Goal: Check status: Check status

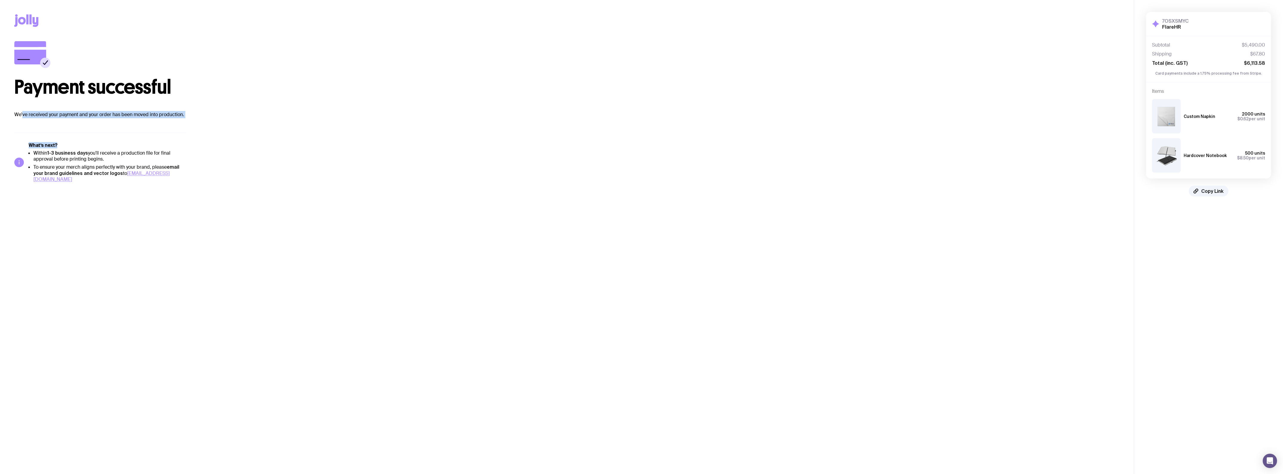
click at [184, 121] on div "Payment successful We’ve received your payment and your order has been moved in…" at bounding box center [566, 111] width 1105 height 141
click at [190, 114] on p "We’ve received your payment and your order has been moved into production." at bounding box center [566, 114] width 1105 height 7
drag, startPoint x: 1241, startPoint y: 43, endPoint x: 1265, endPoint y: 64, distance: 31.5
click at [1265, 64] on div "Subtotal $5,490.00 Shipping $67.80 Total (inc. GST) $6,113.58 Card payments inc…" at bounding box center [1208, 59] width 125 height 46
click at [1253, 61] on span "$6,113.58" at bounding box center [1254, 63] width 21 height 6
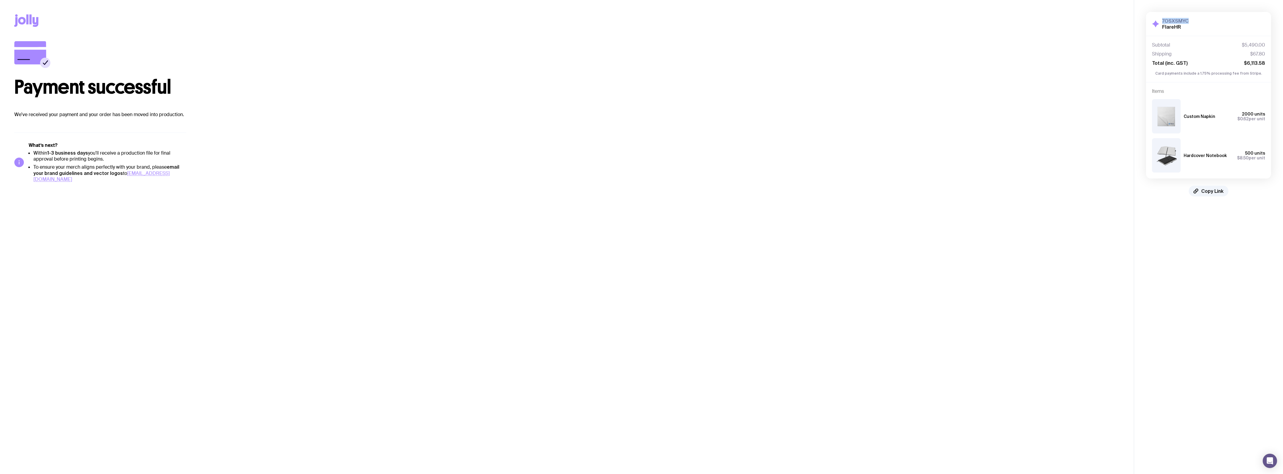
drag, startPoint x: 1162, startPoint y: 20, endPoint x: 1198, endPoint y: 22, distance: 36.1
click at [1198, 22] on div "7OSXSMYC FlareHR Hide Details" at bounding box center [1208, 24] width 113 height 12
click at [1167, 27] on h2 "FlareHR" at bounding box center [1175, 27] width 27 height 6
drag, startPoint x: 1163, startPoint y: 18, endPoint x: 1189, endPoint y: 19, distance: 26.0
click at [1189, 19] on div "7OSXSMYC FlareHR Hide Details" at bounding box center [1208, 24] width 113 height 12
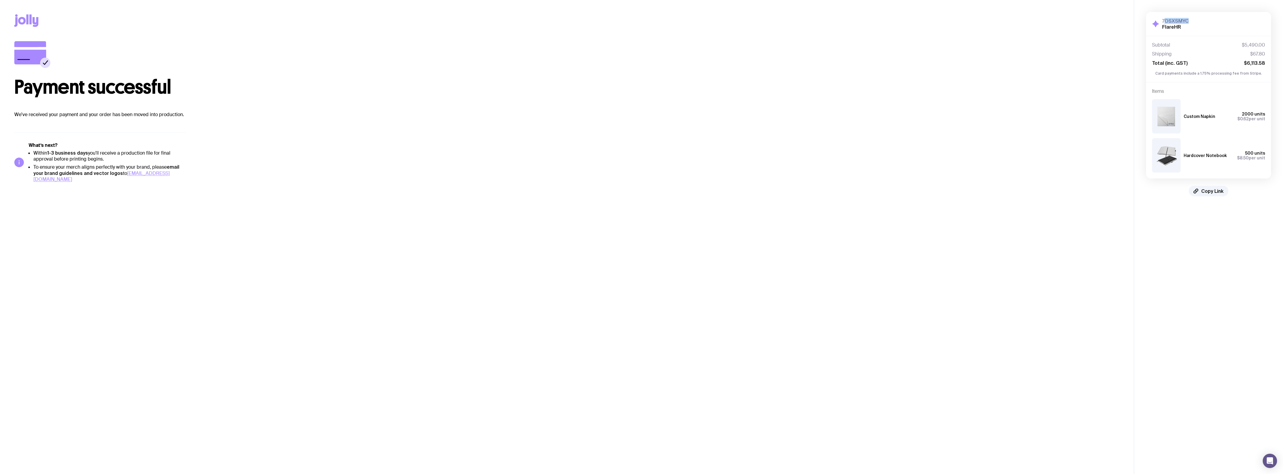
click at [1191, 19] on div "7OSXSMYC FlareHR Hide Details" at bounding box center [1208, 24] width 113 height 12
drag, startPoint x: 1190, startPoint y: 20, endPoint x: 1162, endPoint y: 18, distance: 28.7
click at [1162, 18] on div "7OSXSMYC FlareHR Hide Details" at bounding box center [1208, 24] width 113 height 12
copy h3 "7OSXSMYC"
drag, startPoint x: 1245, startPoint y: 63, endPoint x: 1269, endPoint y: 63, distance: 24.2
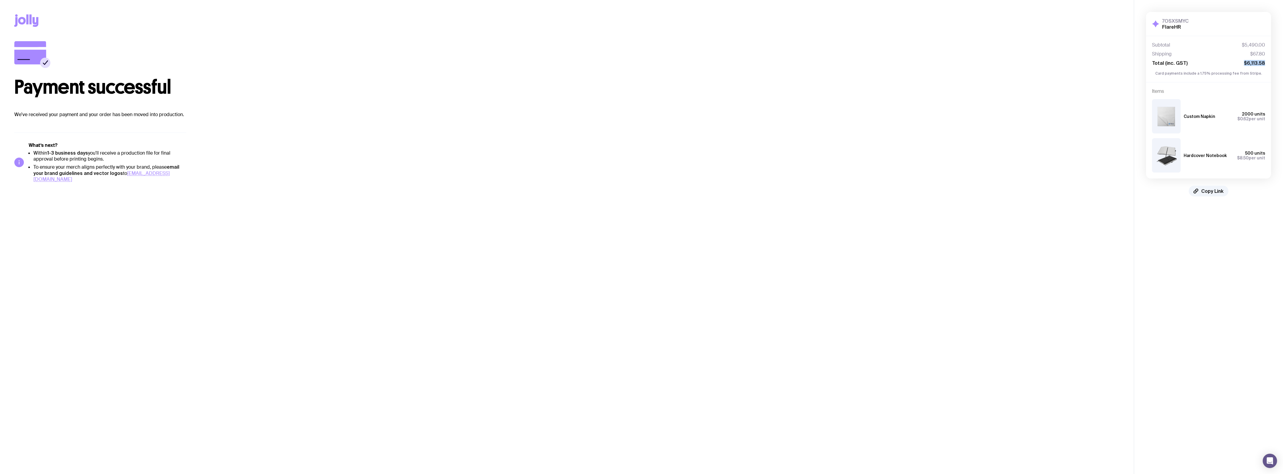
click at [1269, 63] on div "Subtotal $5,490.00 Shipping $67.80 Total (inc. GST) $6,113.58 Card payments inc…" at bounding box center [1208, 59] width 125 height 46
copy span "$6,113.58"
